Goal: Task Accomplishment & Management: Manage account settings

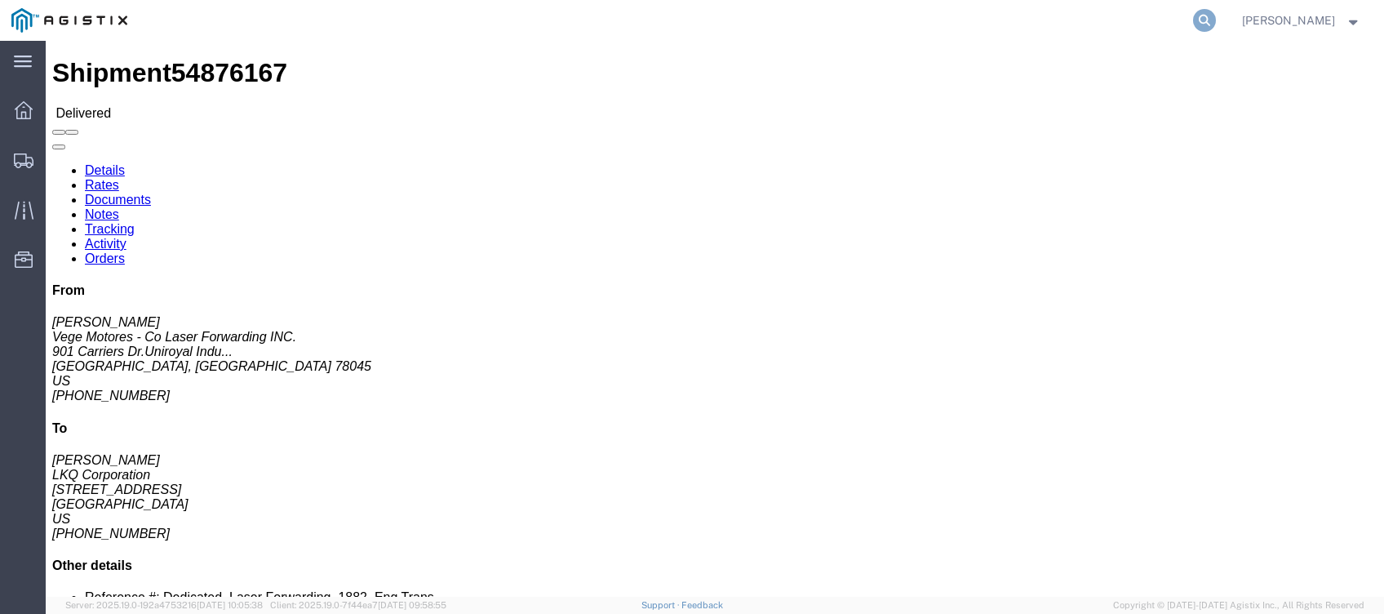
click at [1208, 20] on icon at bounding box center [1204, 20] width 23 height 23
click at [954, 14] on input "search" at bounding box center [945, 20] width 496 height 39
paste input "Retrieving data. Wait a few seconds and try to cut or copy again."
click at [963, 25] on input "Retrieving data. Wait a few seconds and try to cut or copy again." at bounding box center [945, 20] width 496 height 39
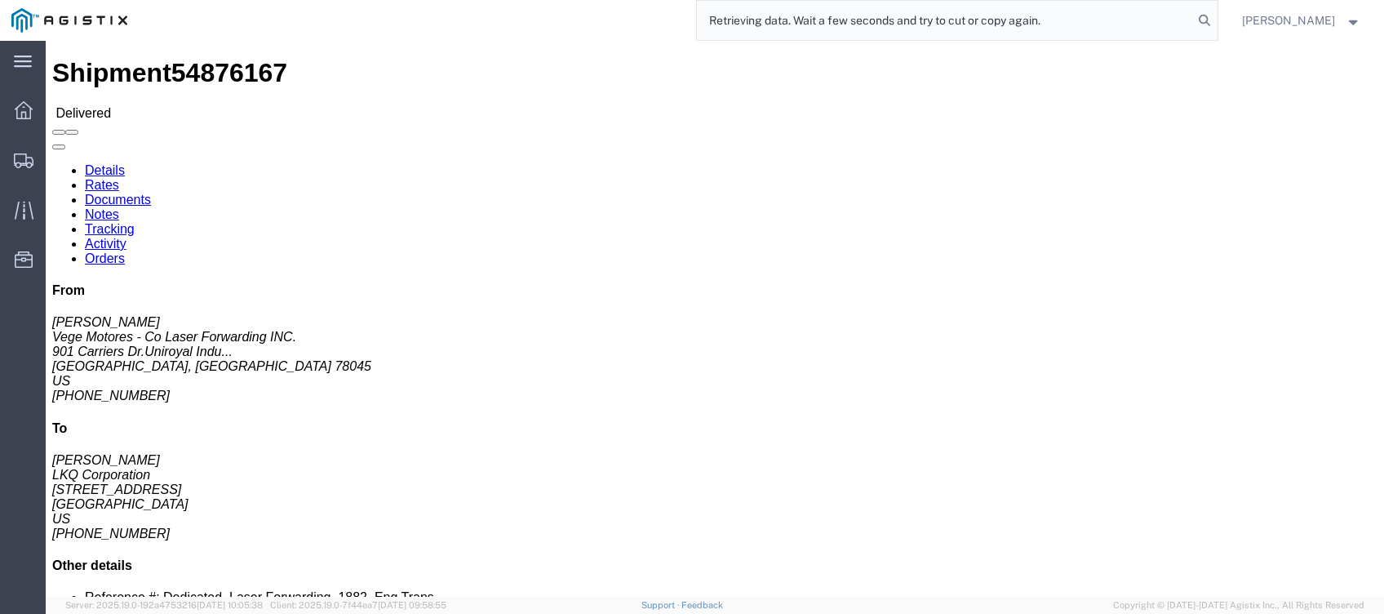
click at [963, 25] on input "Retrieving data. Wait a few seconds and try to cut or copy again." at bounding box center [945, 20] width 496 height 39
paste input "56397346"
type input "56397346"
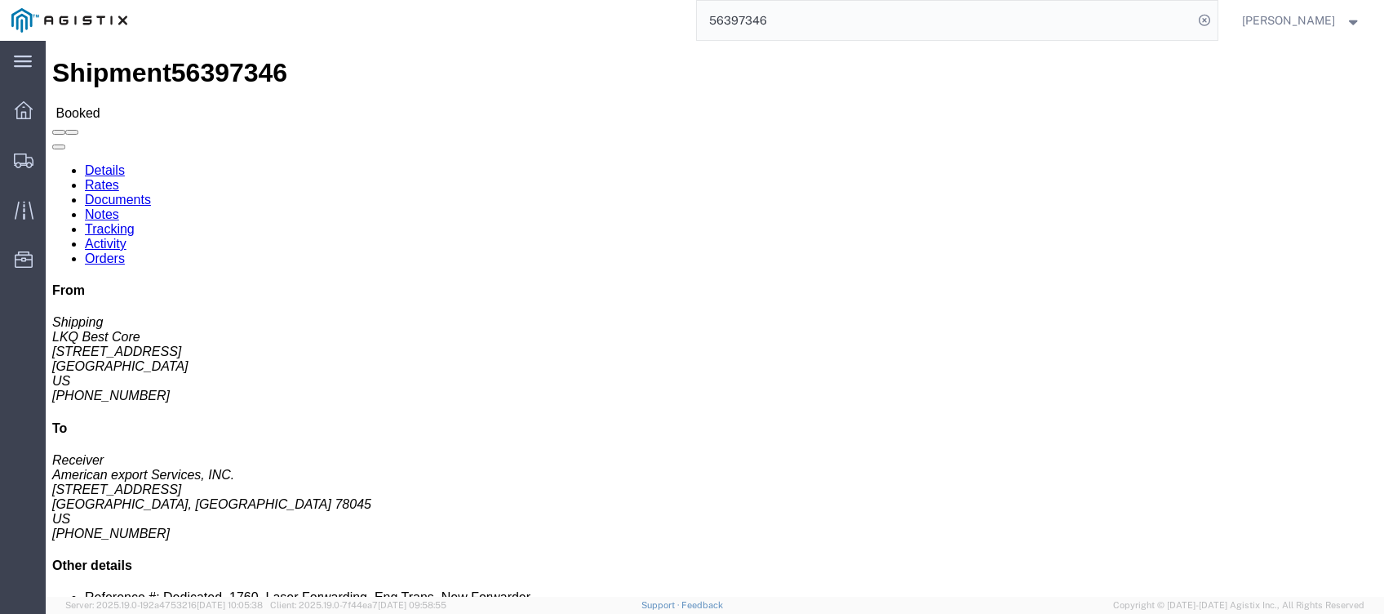
click link "Notes"
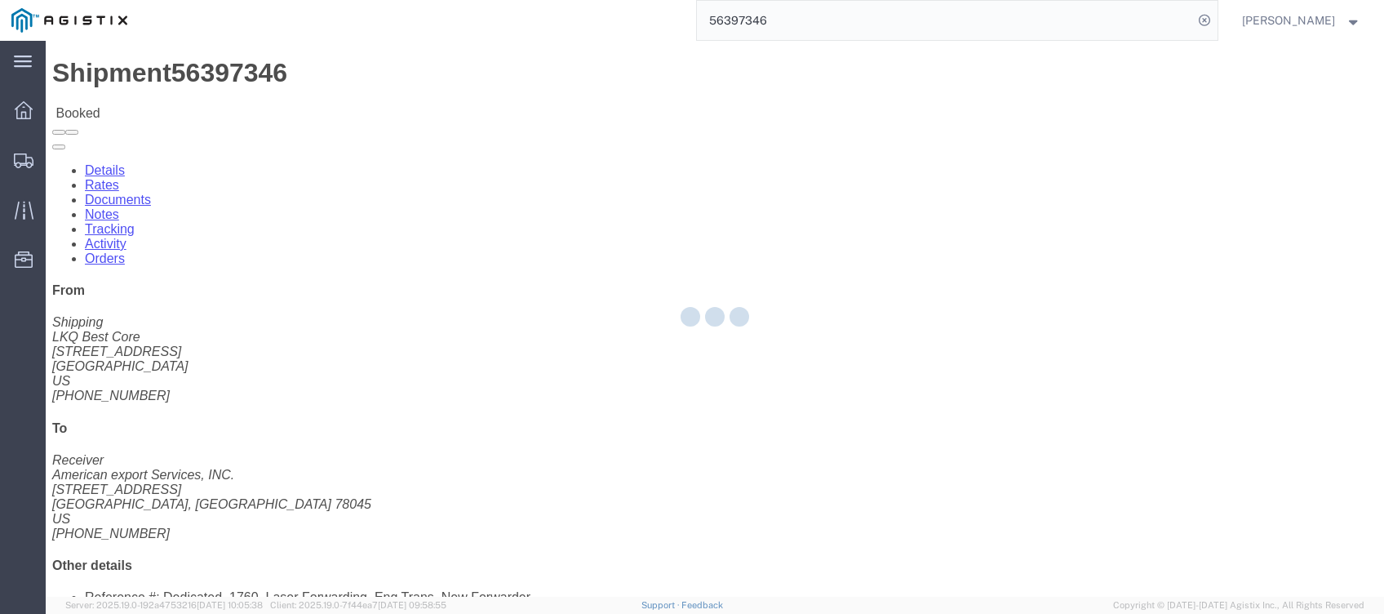
click at [331, 98] on div at bounding box center [715, 319] width 1339 height 556
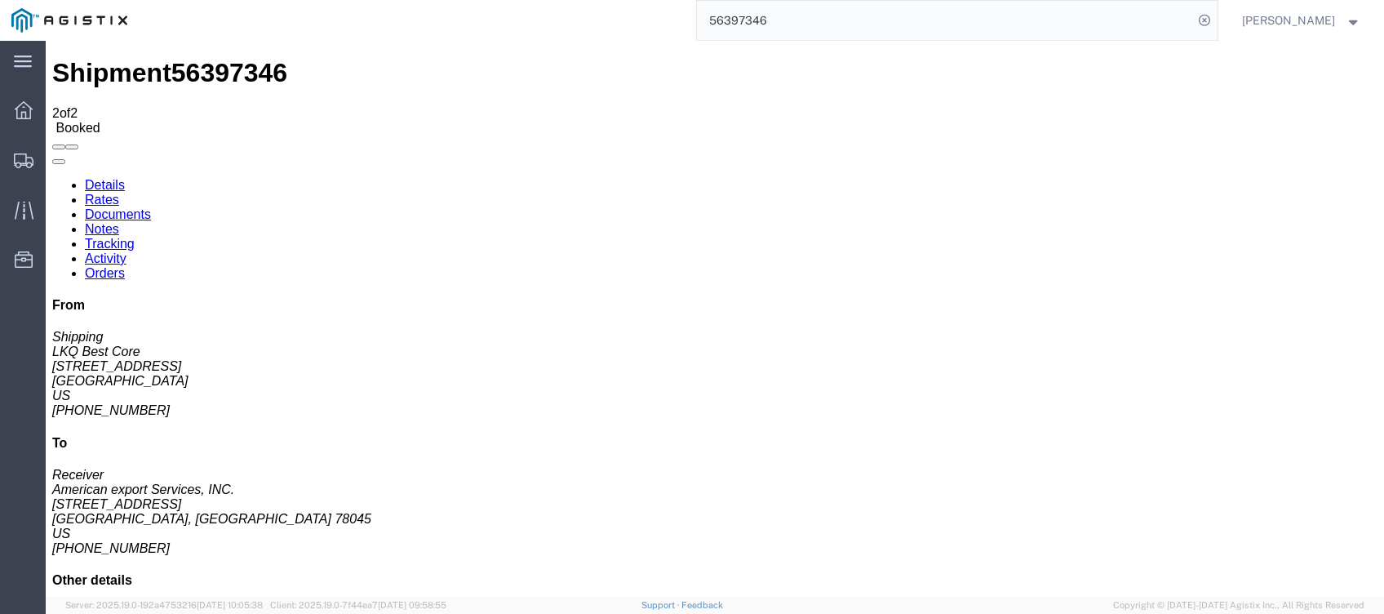
click at [135, 237] on link "Tracking" at bounding box center [110, 244] width 50 height 14
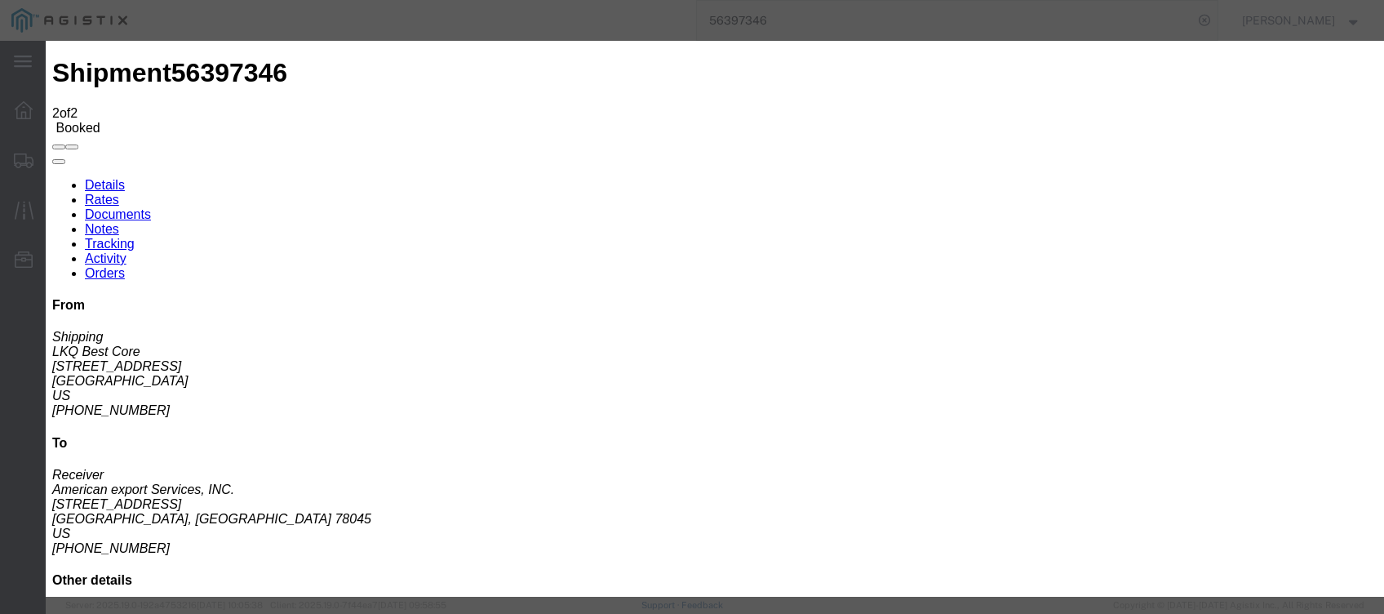
type input "09/15/2025"
type input "7:00 PM"
select select "DELIVRED"
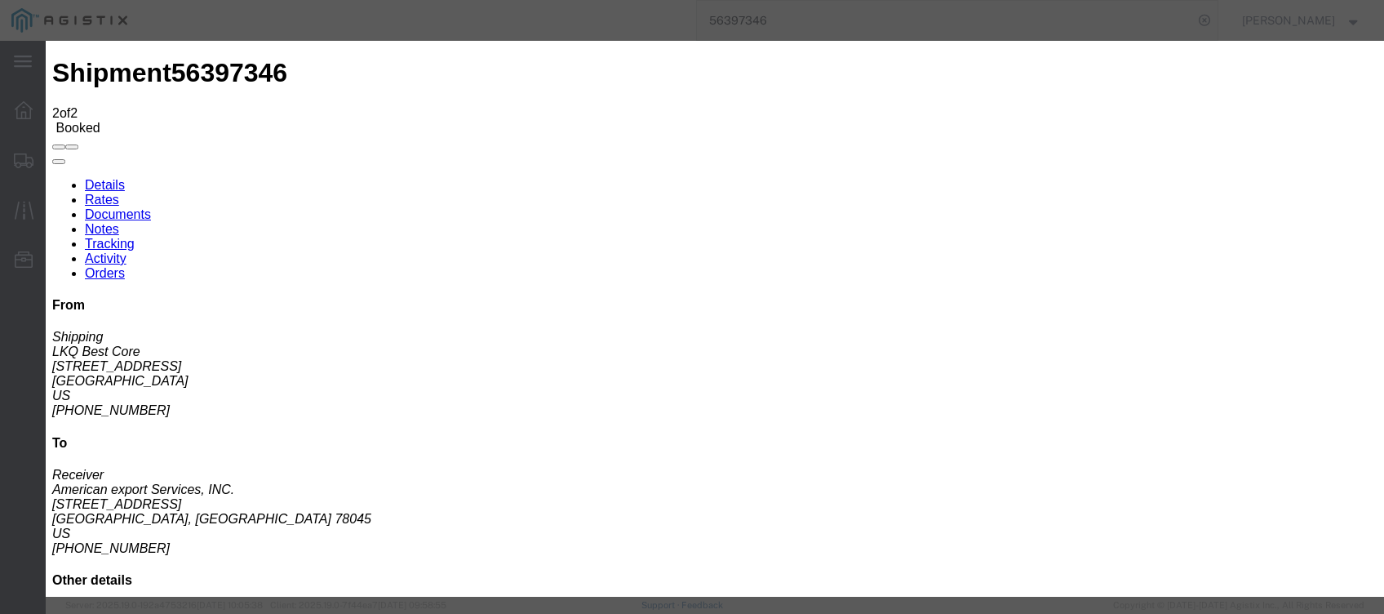
type input "09/11/2025"
type input "8:00 AM"
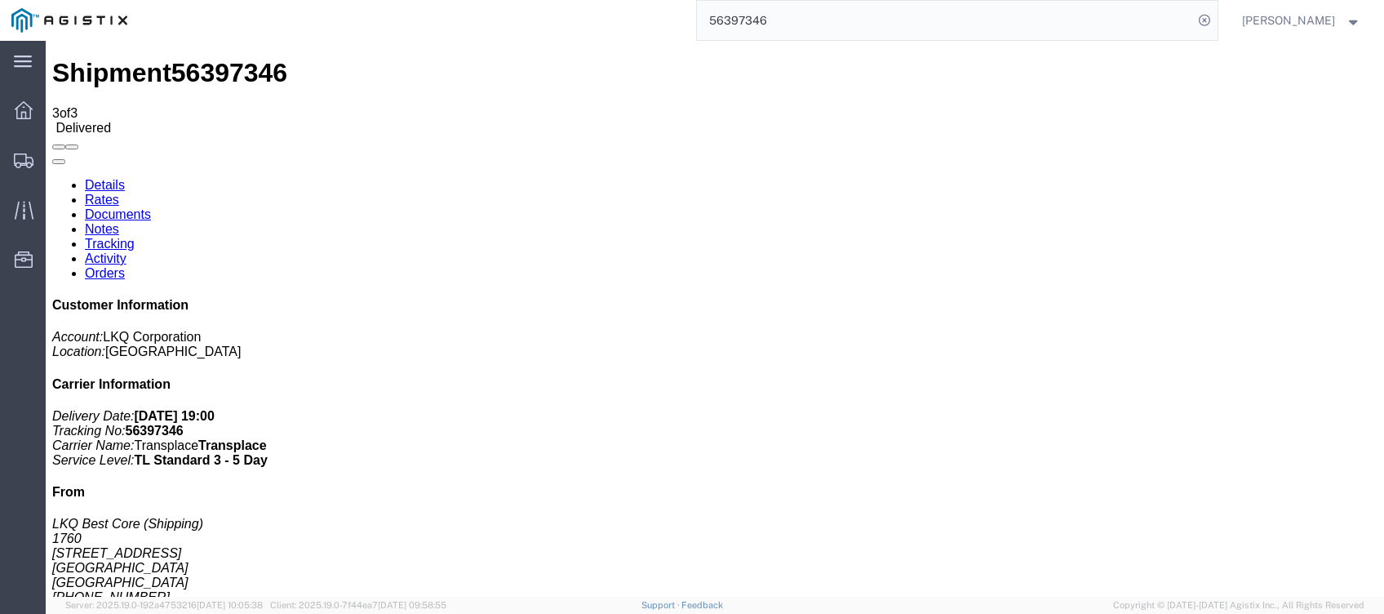
click at [720, 12] on input "56397346" at bounding box center [945, 20] width 496 height 39
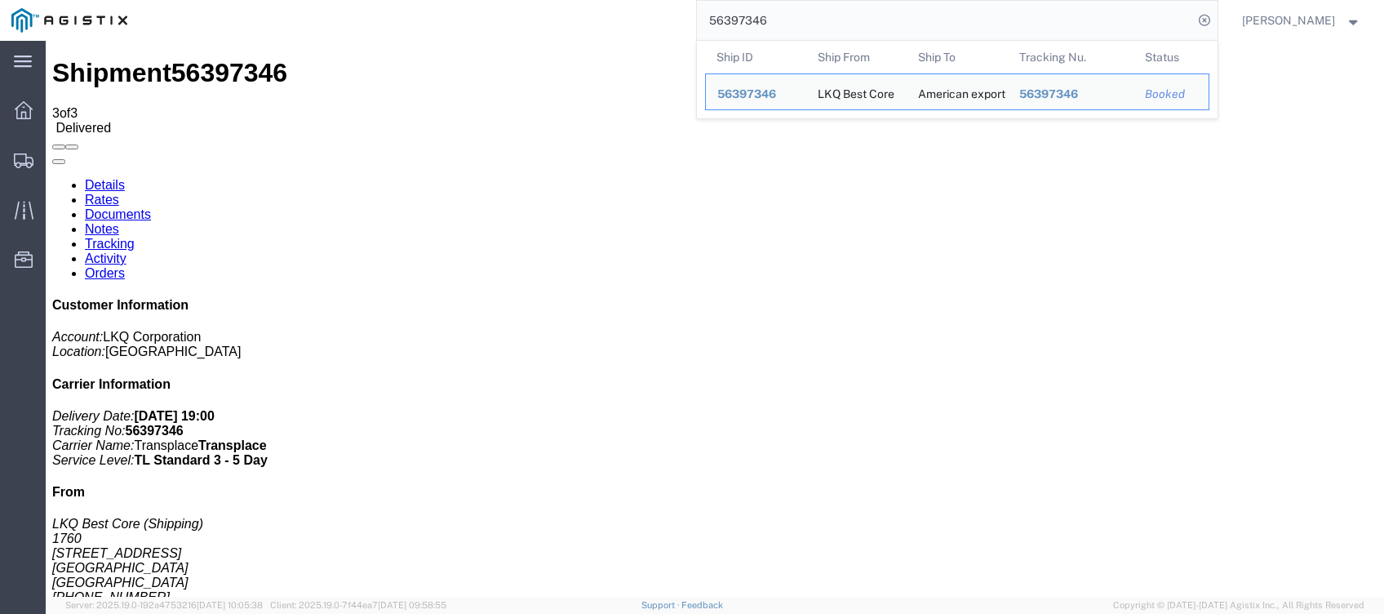
click at [720, 12] on input "56397346" at bounding box center [945, 20] width 496 height 39
paste input "70102"
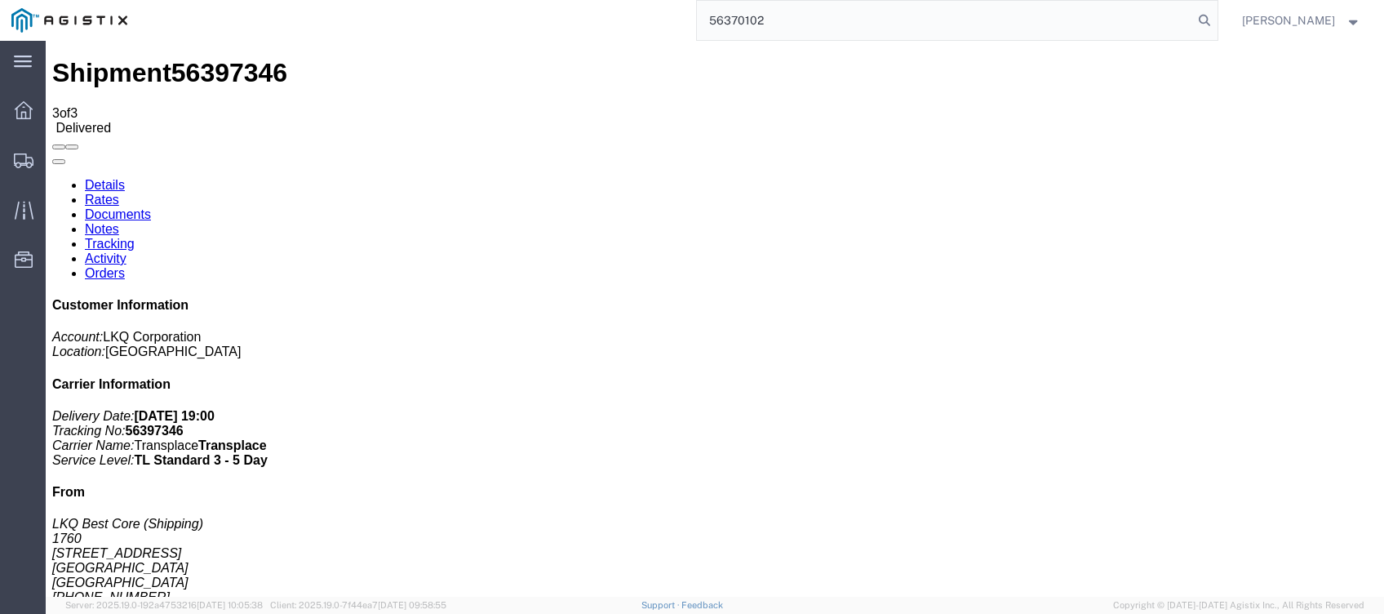
type input "56370102"
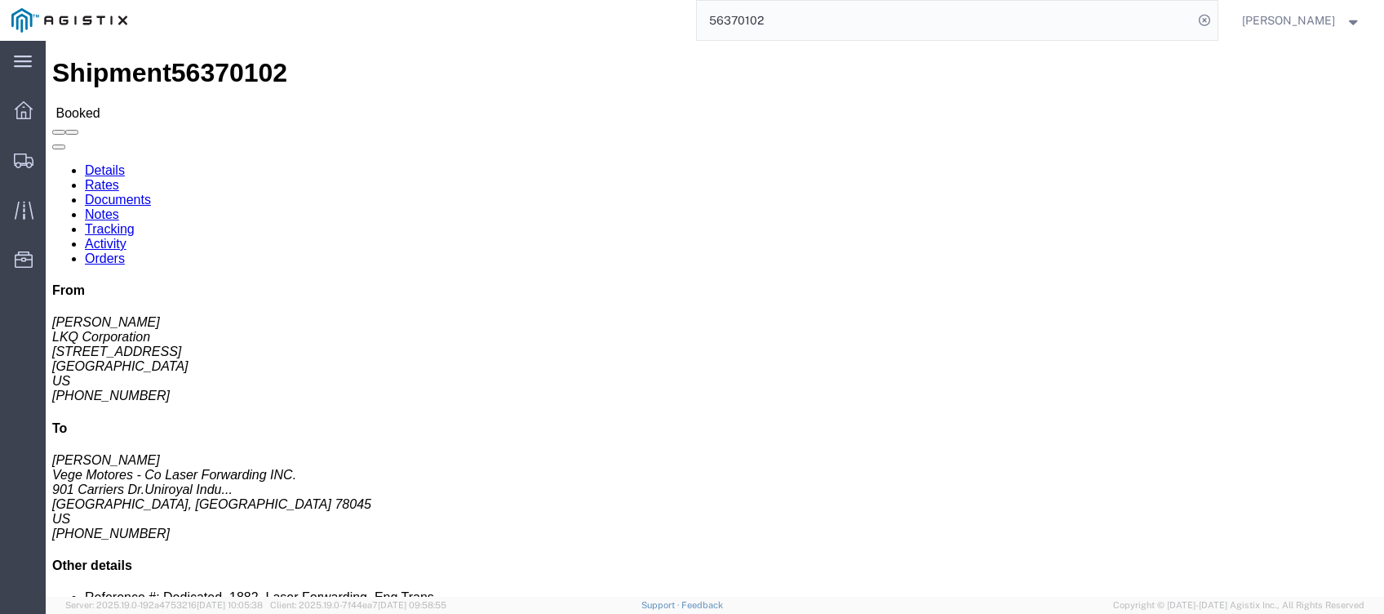
drag, startPoint x: 360, startPoint y: 111, endPoint x: 314, endPoint y: 70, distance: 61.3
click link "Tracking"
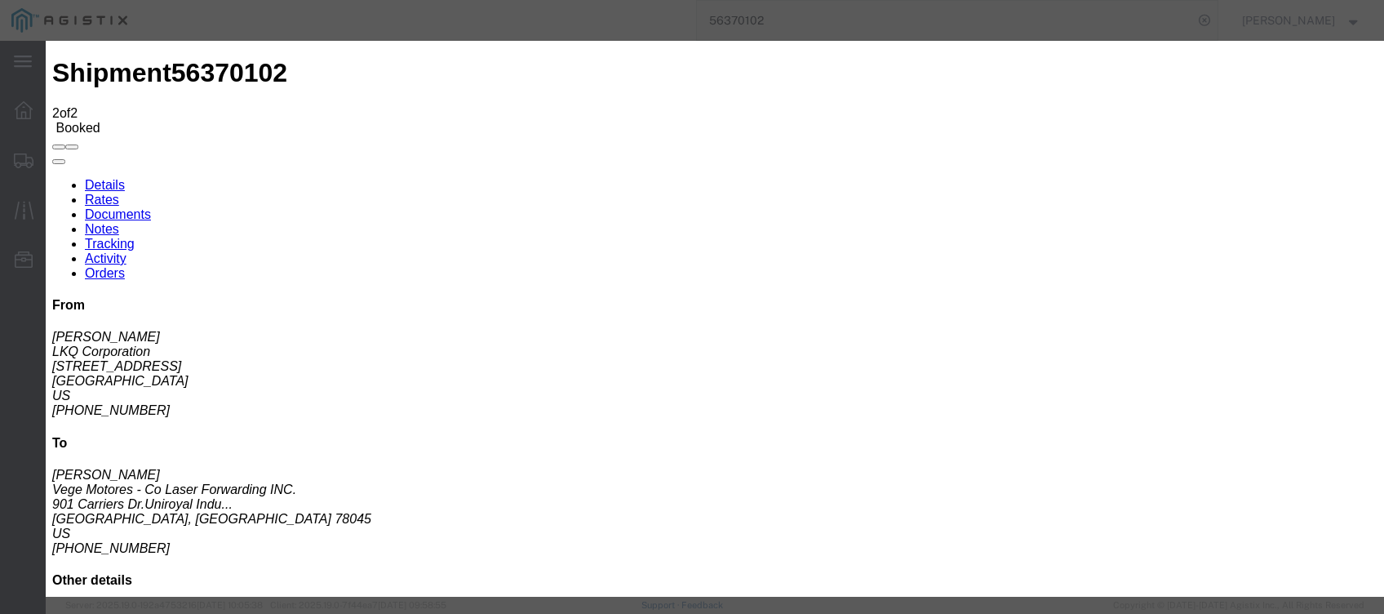
type input "09/15/2025"
type input "7:00 PM"
type input "09/11/2025"
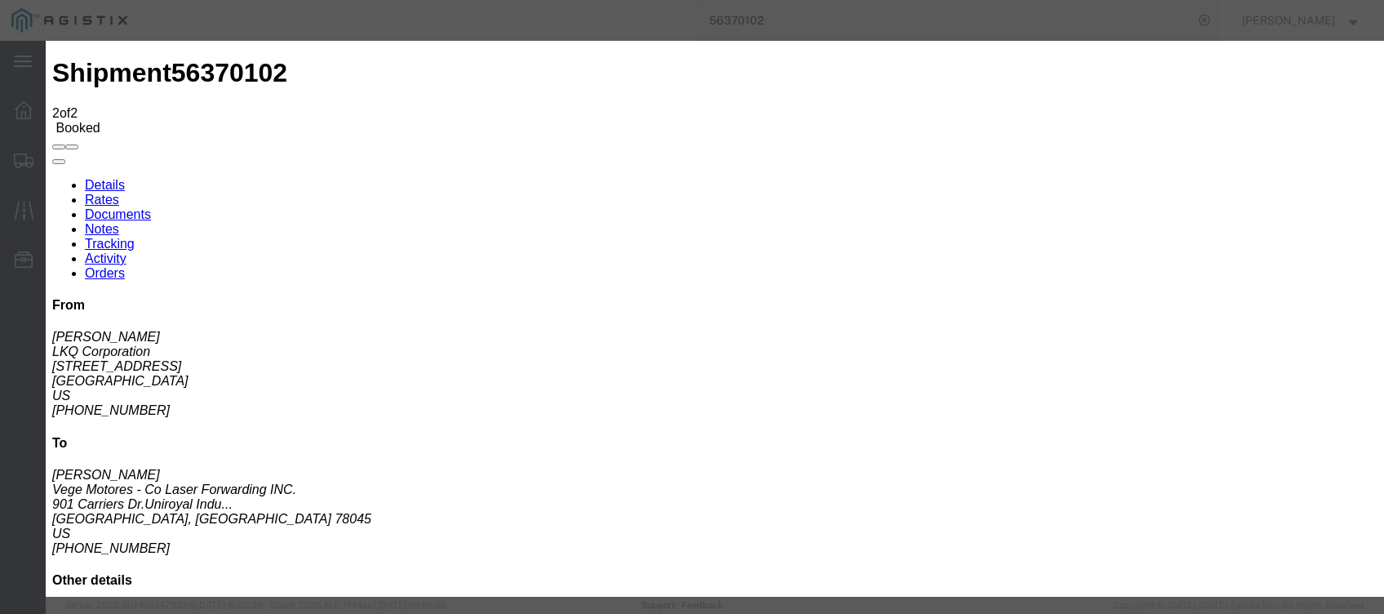
type input "8:00 AM"
select select "DELIVRED"
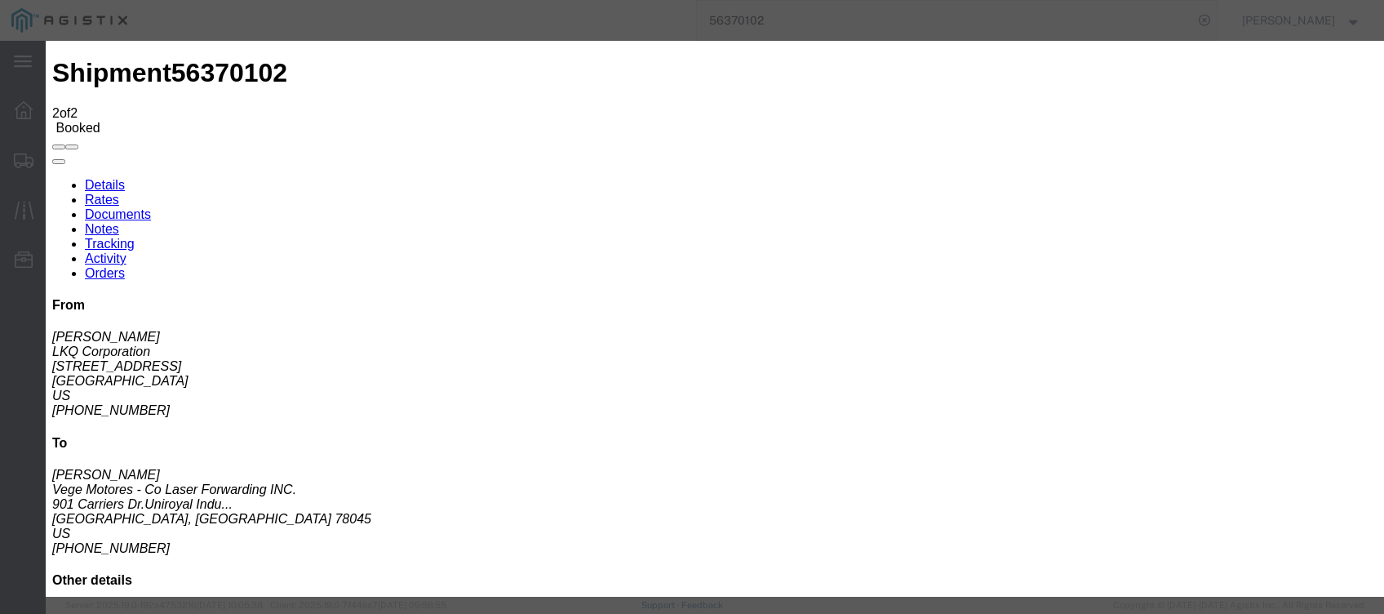
type input "09/08/2025"
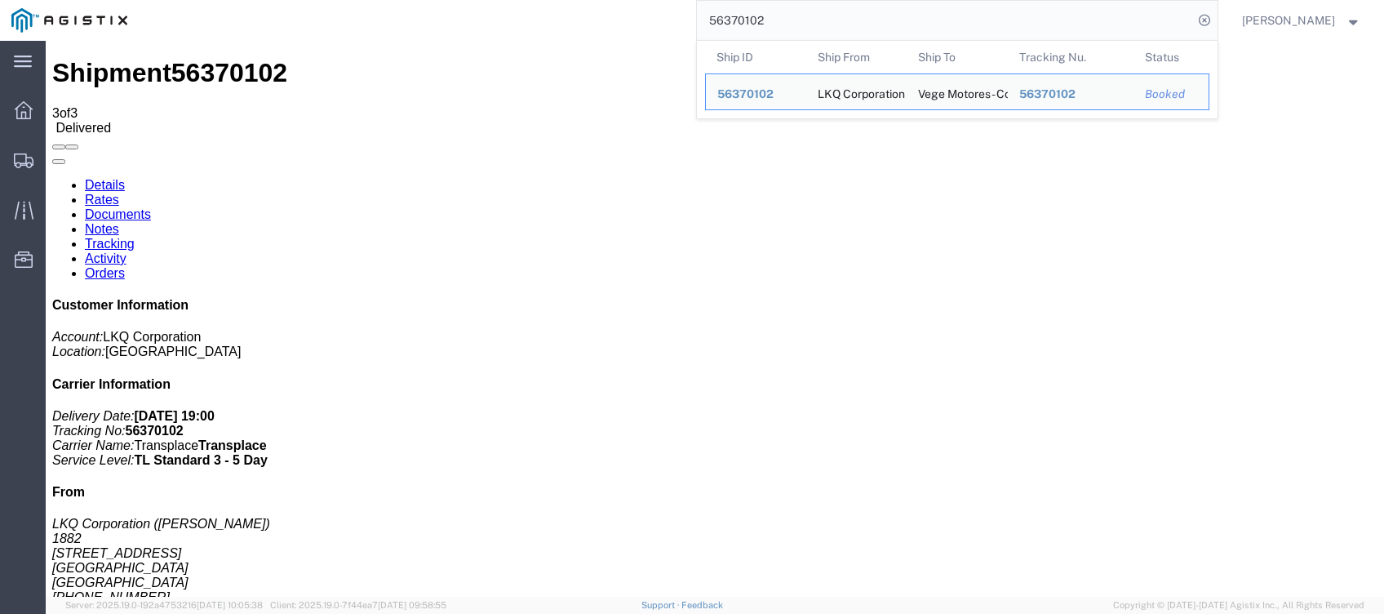
click at [801, 26] on input "56370102" at bounding box center [945, 20] width 496 height 39
paste input "232227"
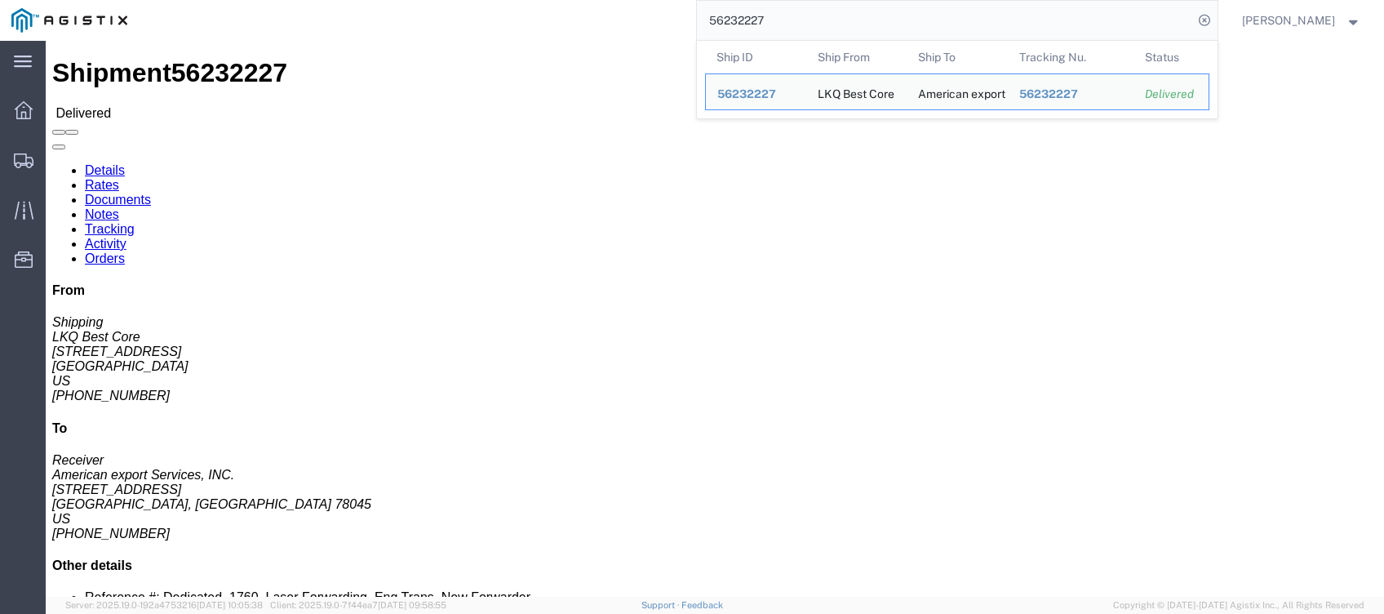
click at [935, 11] on input "56232227" at bounding box center [945, 20] width 496 height 39
paste input "645609"
click at [782, 20] on input "56645609" at bounding box center [945, 20] width 496 height 39
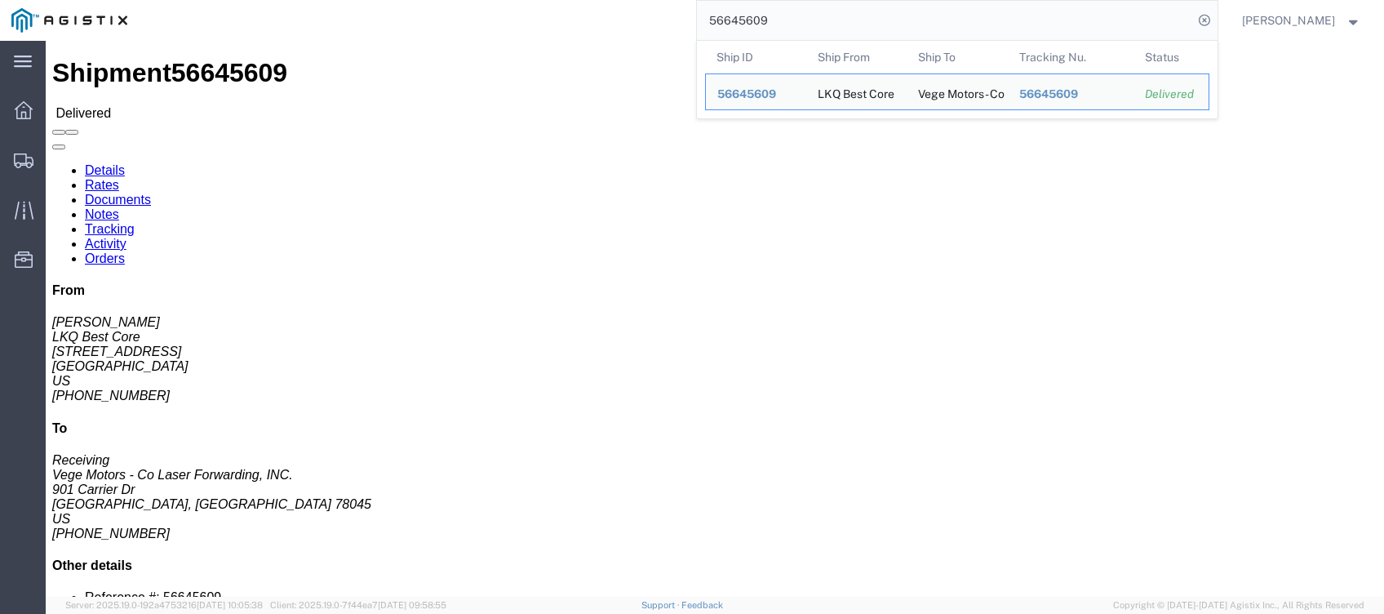
paste input "5631204"
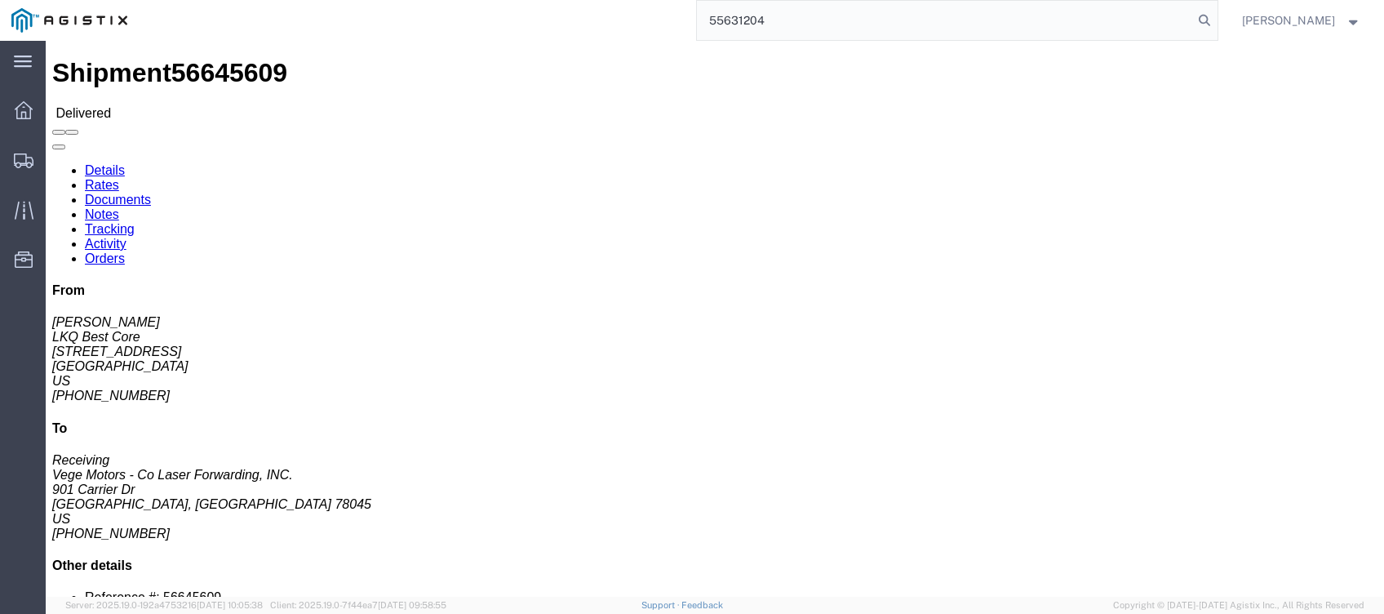
type input "55631204"
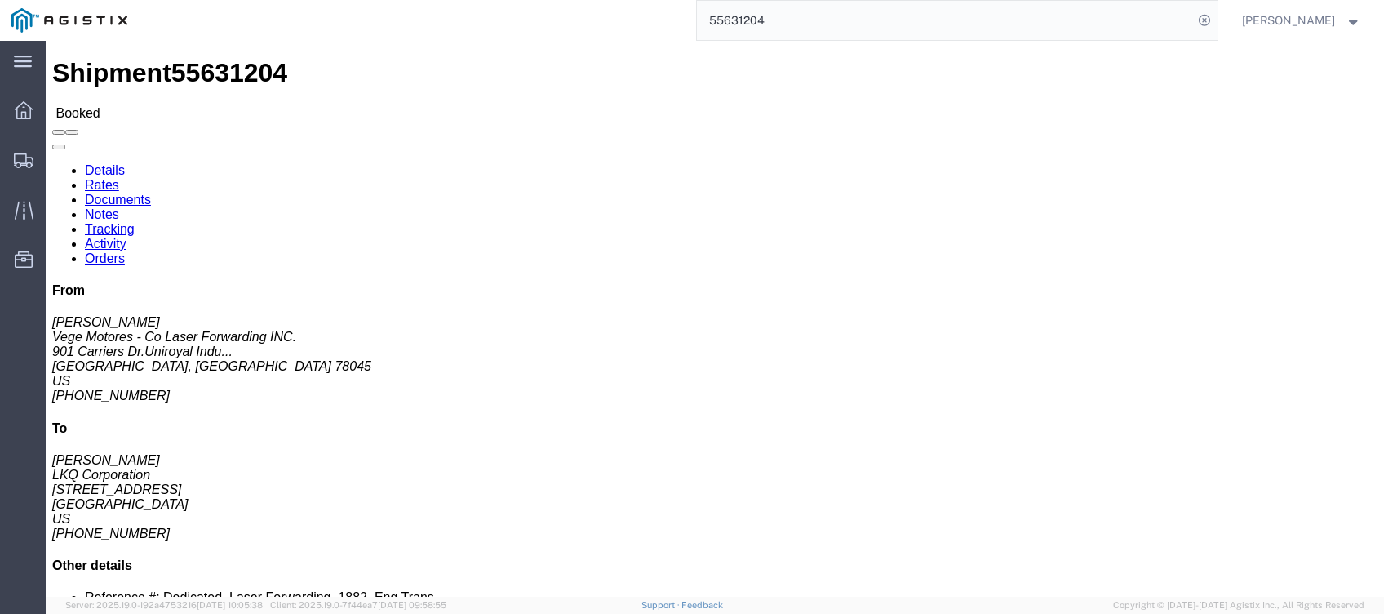
click link "Tracking"
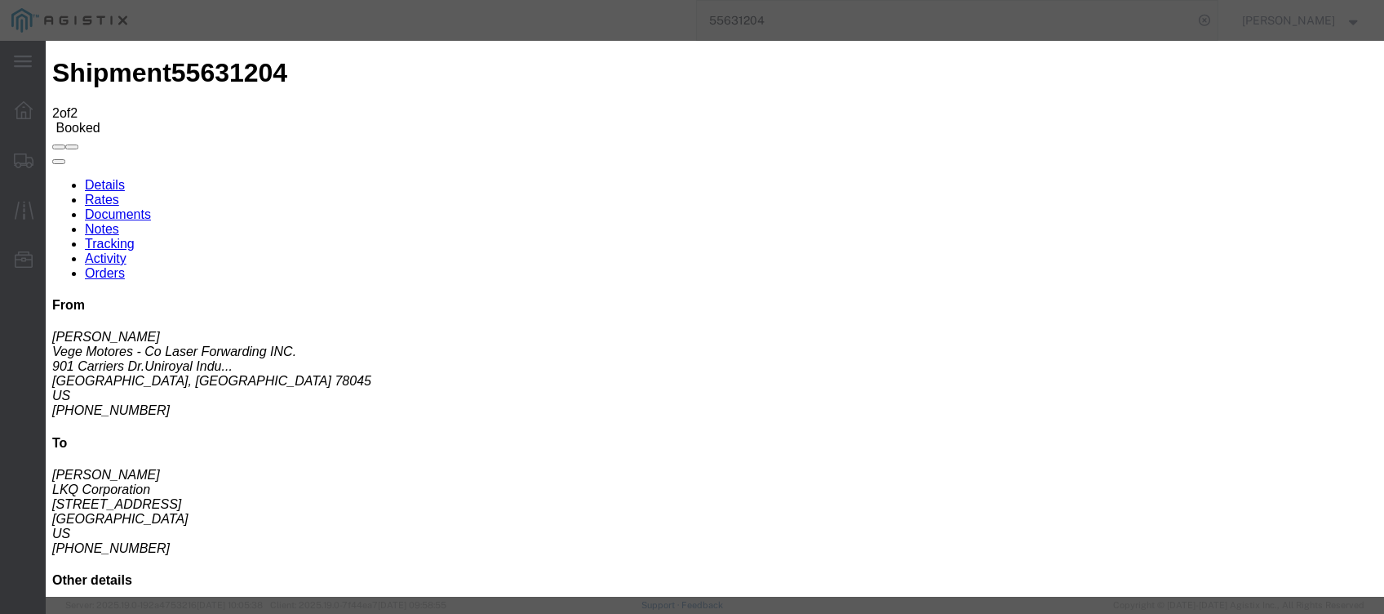
type input "09/15/2025"
type input "7:00 PM"
select select "DELIVRED"
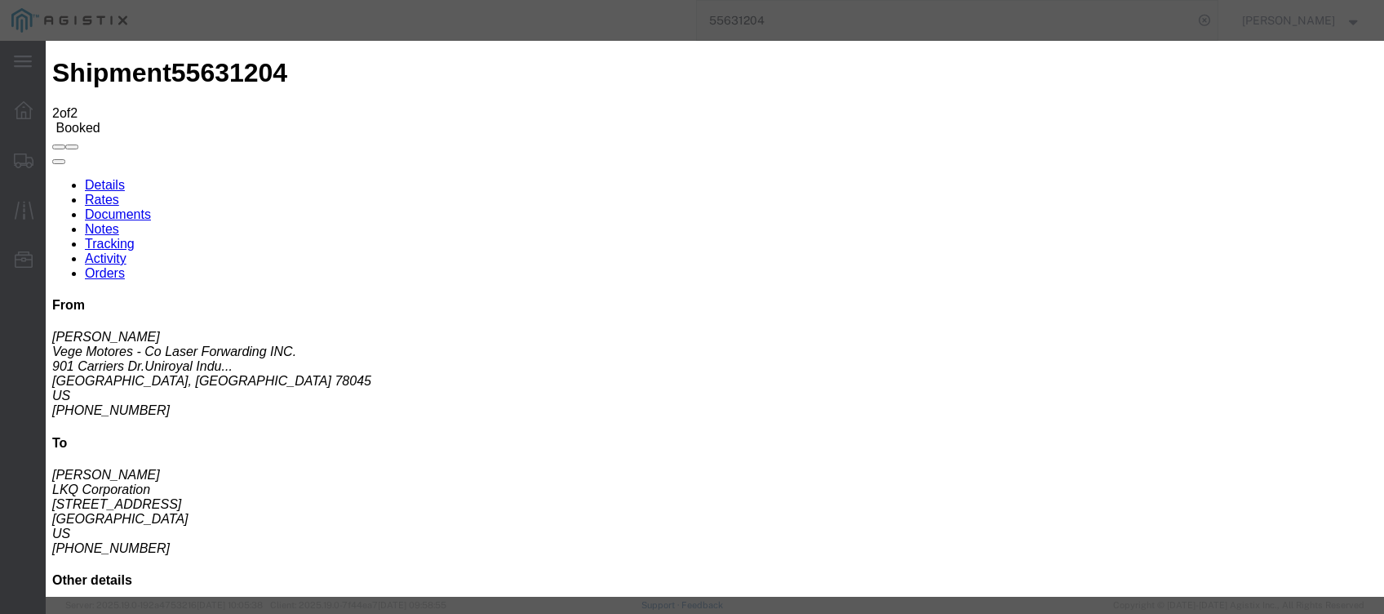
type input "09/10/2025"
type input "8:00 AM"
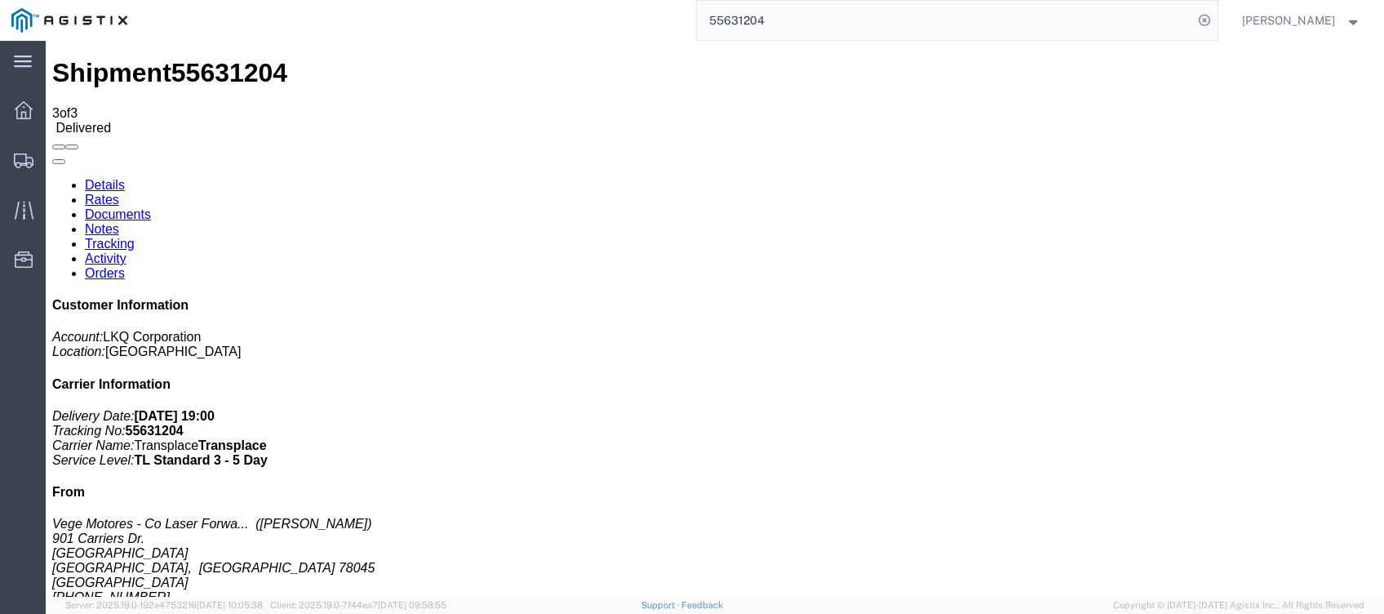
click at [859, 14] on input "55631204" at bounding box center [945, 20] width 496 height 39
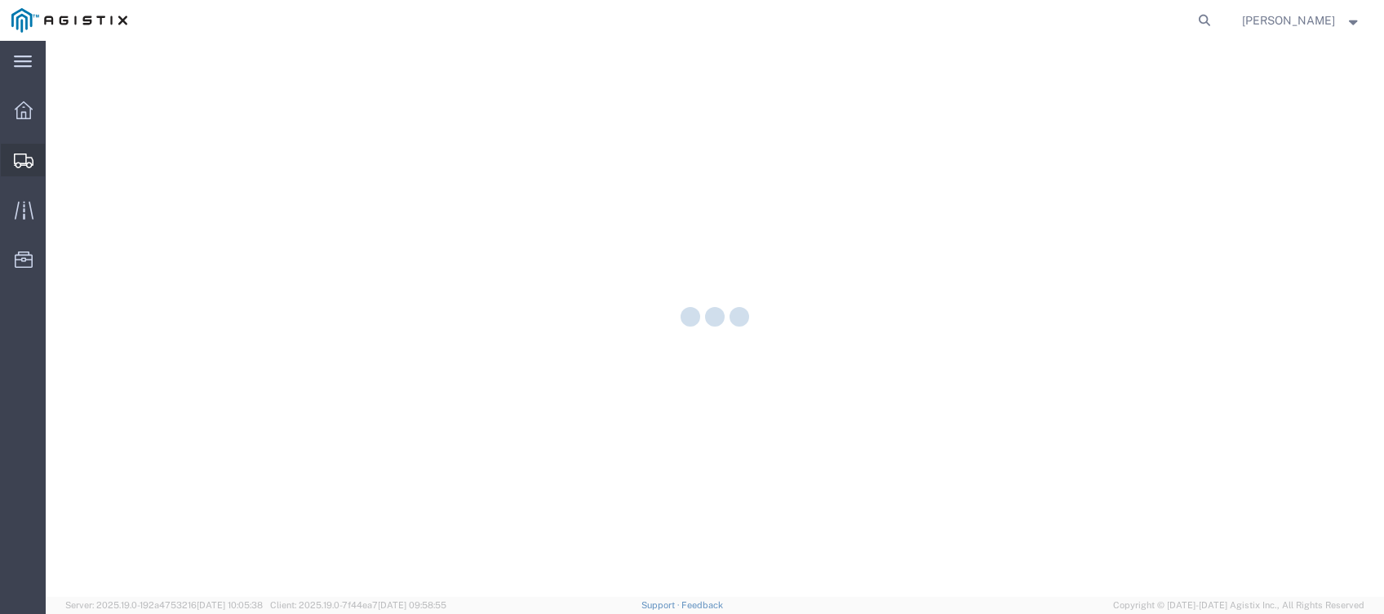
click at [16, 158] on icon at bounding box center [24, 160] width 20 height 15
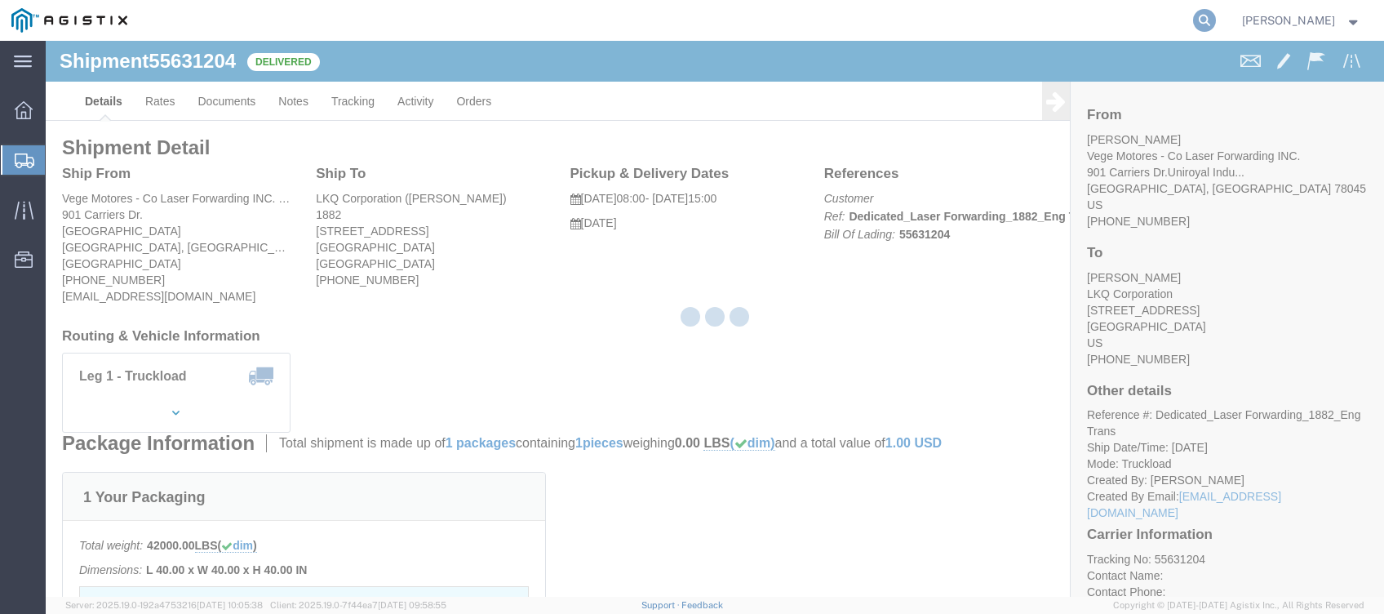
click at [1216, 18] on icon at bounding box center [1204, 20] width 23 height 23
click at [1047, 30] on input "search" at bounding box center [945, 20] width 496 height 39
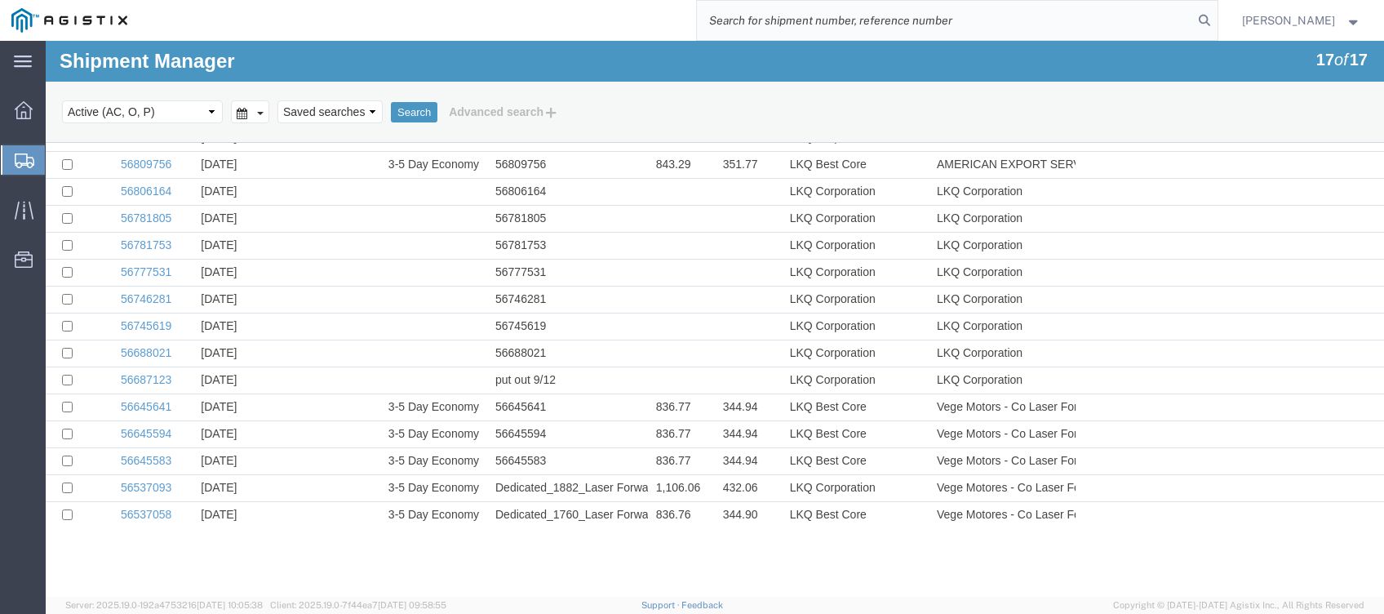
paste input "55419209"
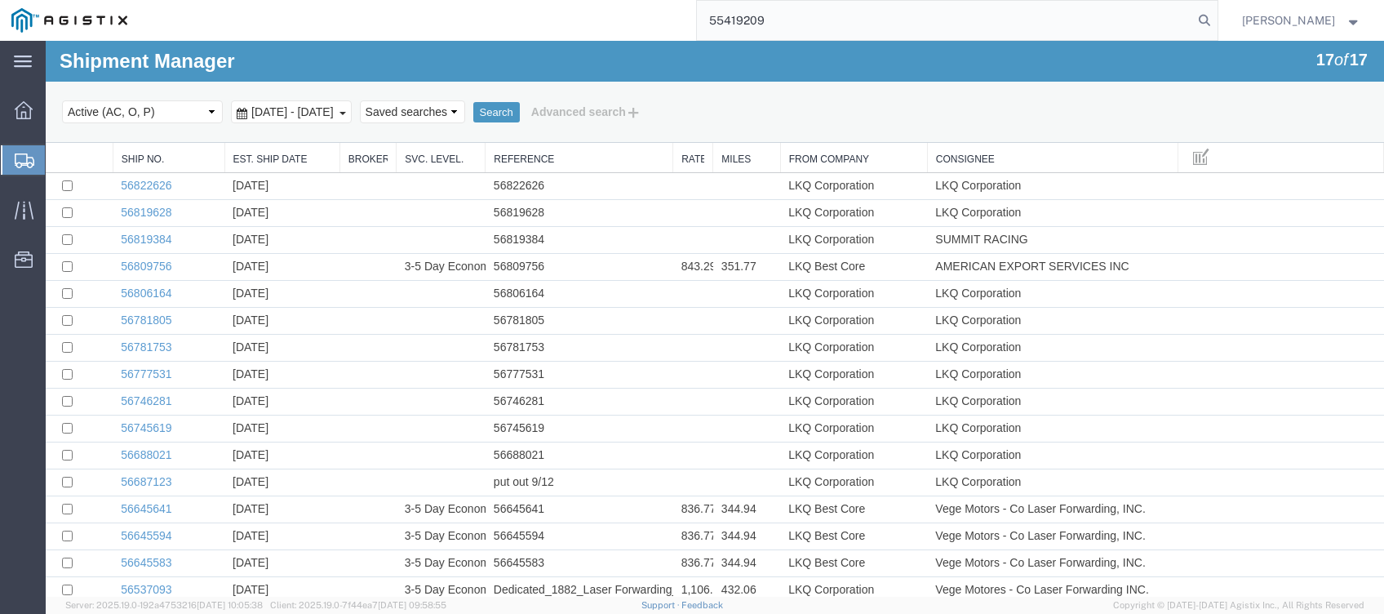
type input "55419209"
